Goal: Use online tool/utility: Utilize a website feature to perform a specific function

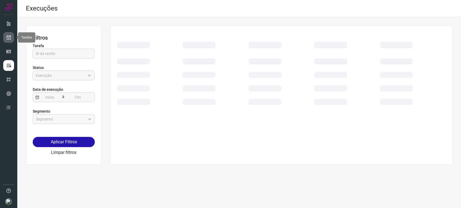
click at [12, 34] on link at bounding box center [8, 37] width 11 height 11
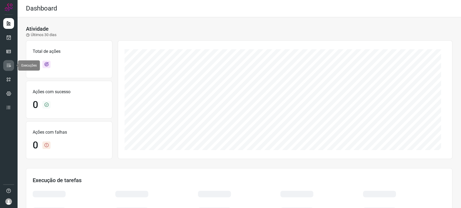
click at [11, 67] on icon at bounding box center [8, 65] width 5 height 5
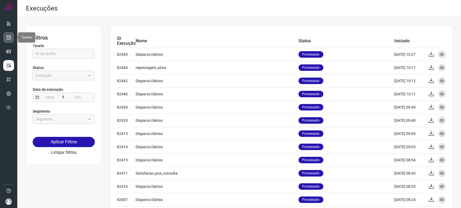
click at [6, 39] on icon at bounding box center [9, 37] width 6 height 5
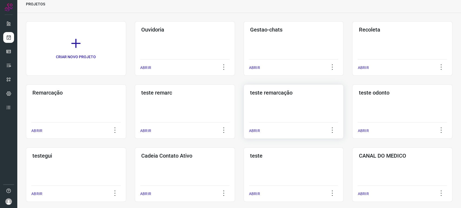
scroll to position [30, 0]
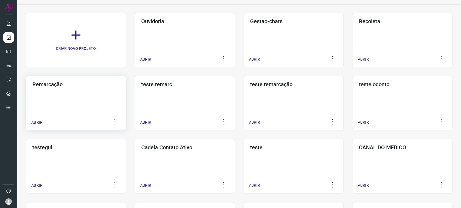
click at [135, 107] on div "Remarcação ABRIR" at bounding box center [185, 103] width 100 height 55
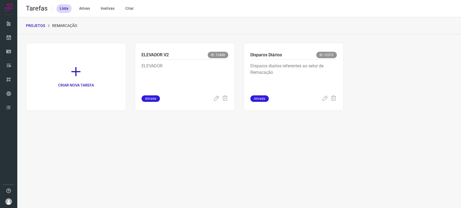
click at [32, 29] on div "PROJETOS Remarcação" at bounding box center [238, 25] width 443 height 17
click at [38, 23] on p "PROJETOS" at bounding box center [35, 26] width 19 height 6
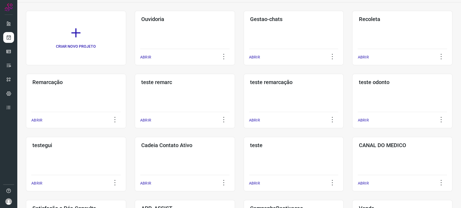
scroll to position [30, 0]
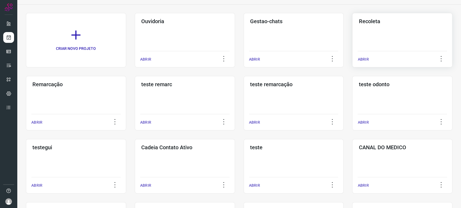
click at [126, 76] on div "Recoleta ABRIR" at bounding box center [76, 103] width 100 height 55
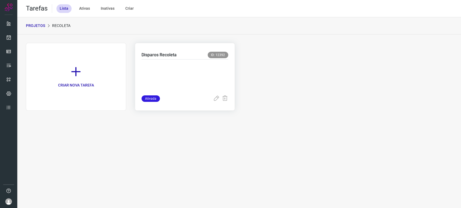
click at [203, 84] on p at bounding box center [181, 76] width 81 height 27
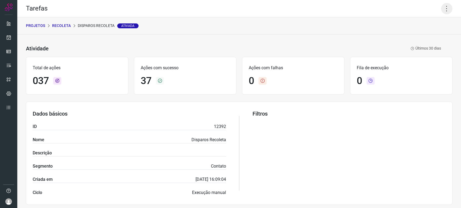
click at [441, 10] on icon at bounding box center [446, 8] width 11 height 11
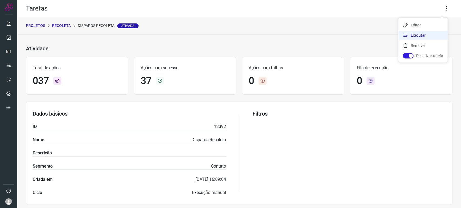
click at [424, 35] on li "Executar" at bounding box center [422, 35] width 49 height 9
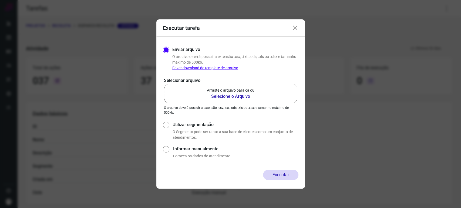
click at [231, 93] on b "Selecione o Arquivo" at bounding box center [230, 96] width 47 height 6
click at [0, 0] on input "Arraste o arquivo para cá ou Selecione o Arquivo" at bounding box center [0, 0] width 0 height 0
click at [218, 98] on b "Selecione o Arquivo" at bounding box center [230, 96] width 47 height 6
click at [0, 0] on input "Arraste o arquivo para cá ou Selecione o Arquivo" at bounding box center [0, 0] width 0 height 0
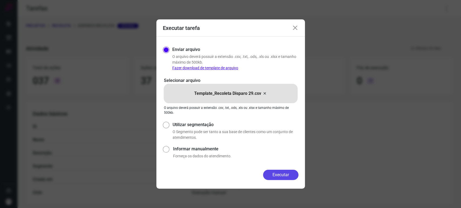
click at [271, 176] on button "Executar" at bounding box center [280, 175] width 35 height 10
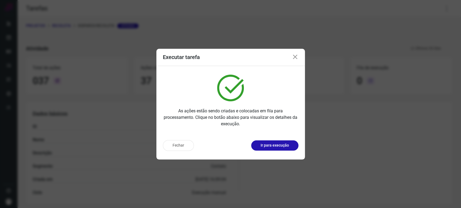
click at [275, 153] on div "Fechar Ir para execução" at bounding box center [230, 148] width 148 height 24
click at [275, 147] on p "Ir para execução" at bounding box center [274, 146] width 28 height 6
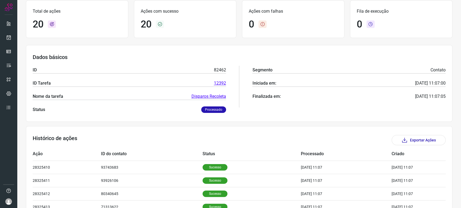
scroll to position [26, 0]
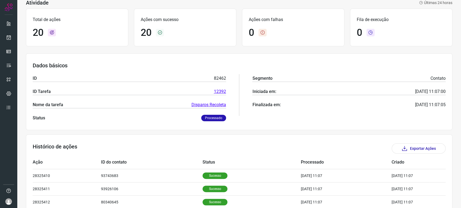
click at [406, 149] on button "Exportar Ações" at bounding box center [418, 149] width 54 height 10
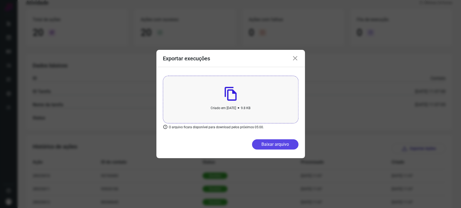
click at [286, 141] on button "Baixar arquivo" at bounding box center [275, 145] width 46 height 10
click at [292, 61] on icon at bounding box center [295, 58] width 6 height 6
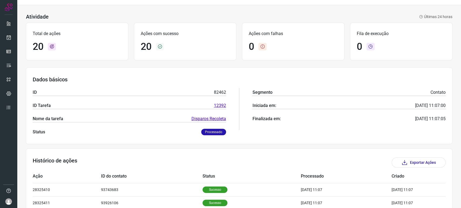
scroll to position [0, 0]
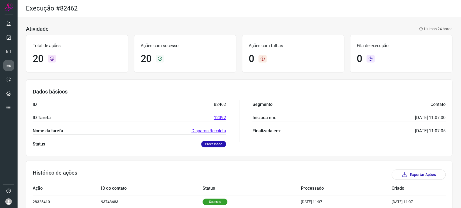
click at [8, 66] on icon at bounding box center [8, 65] width 5 height 5
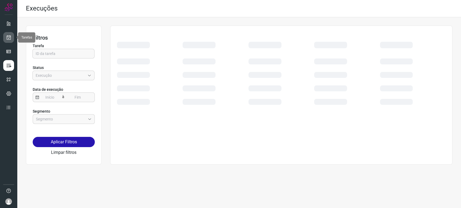
click at [10, 37] on icon at bounding box center [9, 37] width 6 height 5
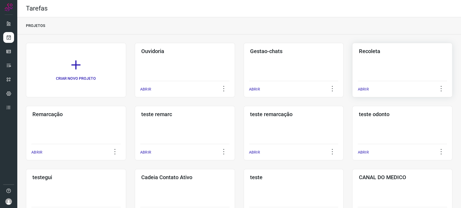
click at [126, 106] on div "Recoleta ABRIR" at bounding box center [76, 133] width 100 height 55
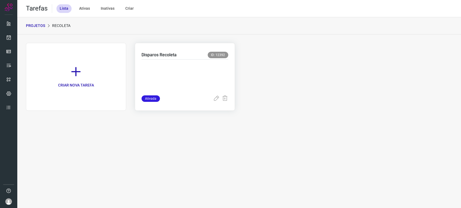
click at [225, 88] on div at bounding box center [184, 78] width 87 height 36
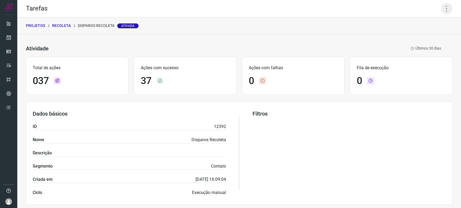
click at [445, 7] on icon at bounding box center [446, 8] width 11 height 11
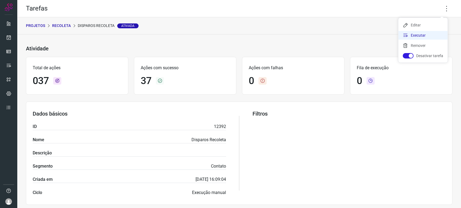
click at [423, 33] on li "Executar" at bounding box center [422, 35] width 49 height 9
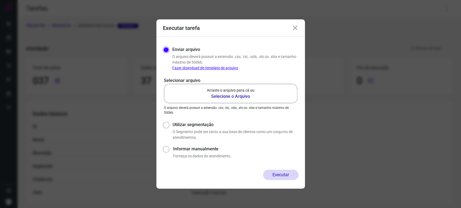
click at [231, 97] on b "Selecione o Arquivo" at bounding box center [230, 96] width 47 height 6
click at [0, 0] on input "Arraste o arquivo para cá ou Selecione o Arquivo" at bounding box center [0, 0] width 0 height 0
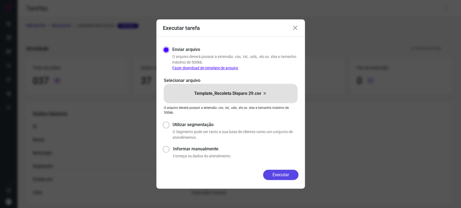
click at [279, 176] on button "Executar" at bounding box center [280, 175] width 35 height 10
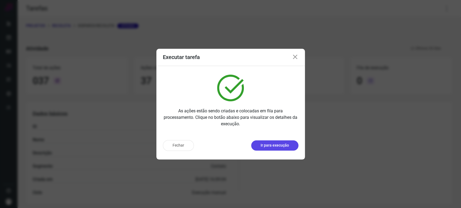
click at [278, 146] on p "Ir para execução" at bounding box center [274, 146] width 28 height 6
